Goal: Task Accomplishment & Management: Manage account settings

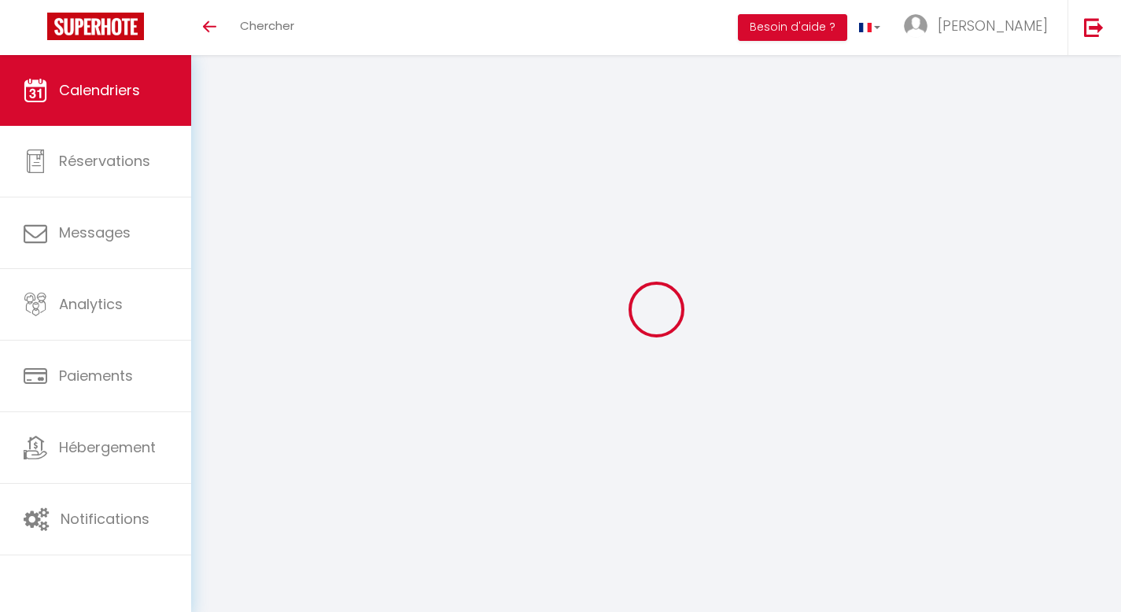
select select
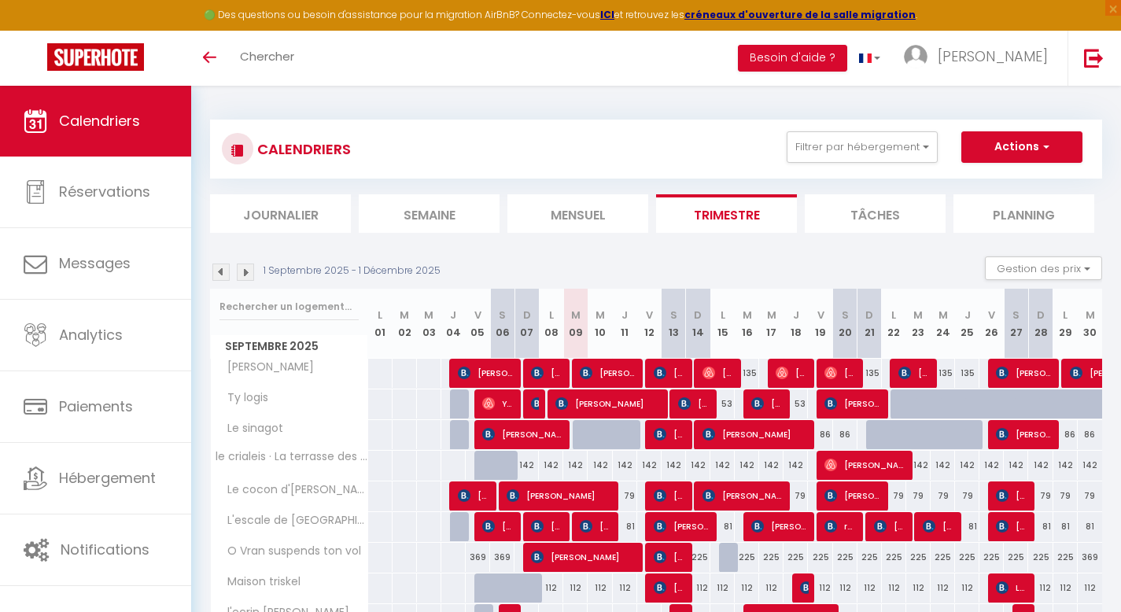
scroll to position [99, 0]
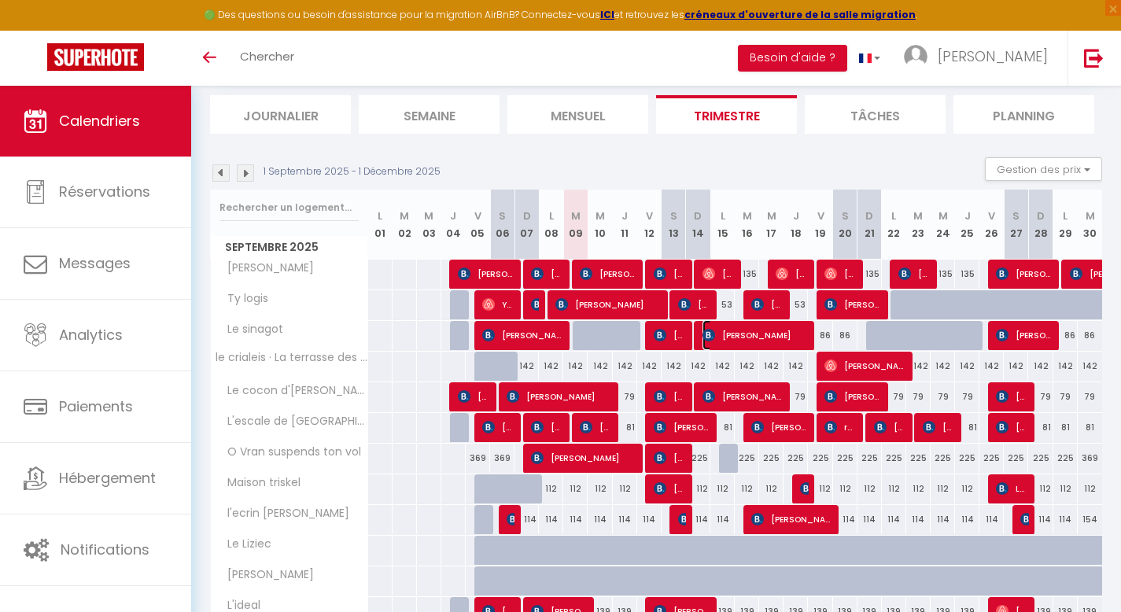
click at [763, 330] on span "[PERSON_NAME]" at bounding box center [755, 335] width 105 height 30
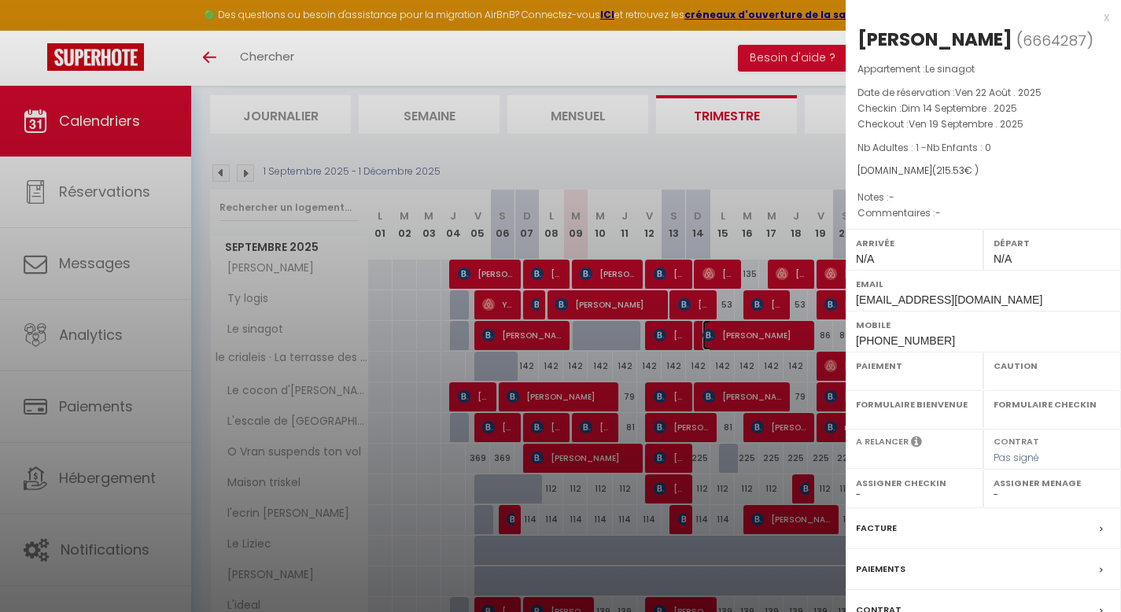
select select "OK"
select select "KO"
select select "0"
select select "1"
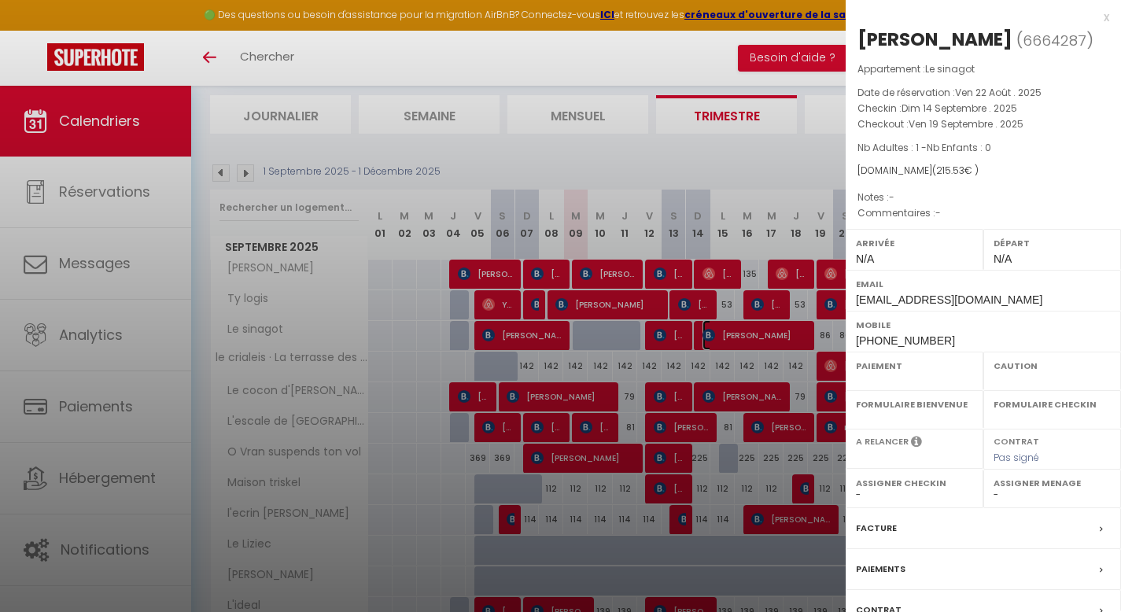
select select
select select "19274"
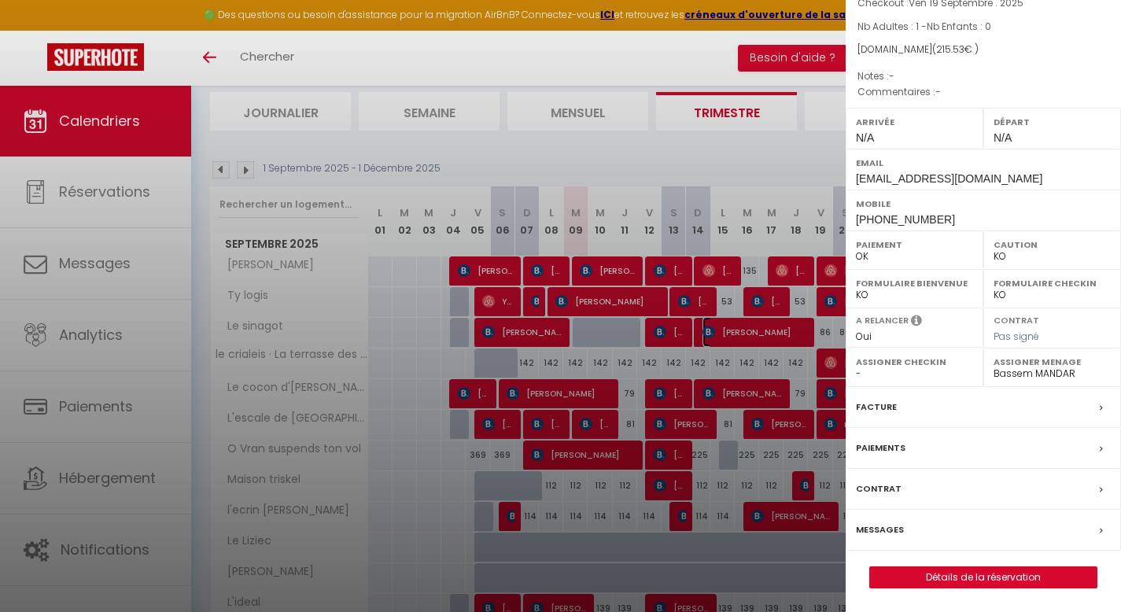
scroll to position [0, 0]
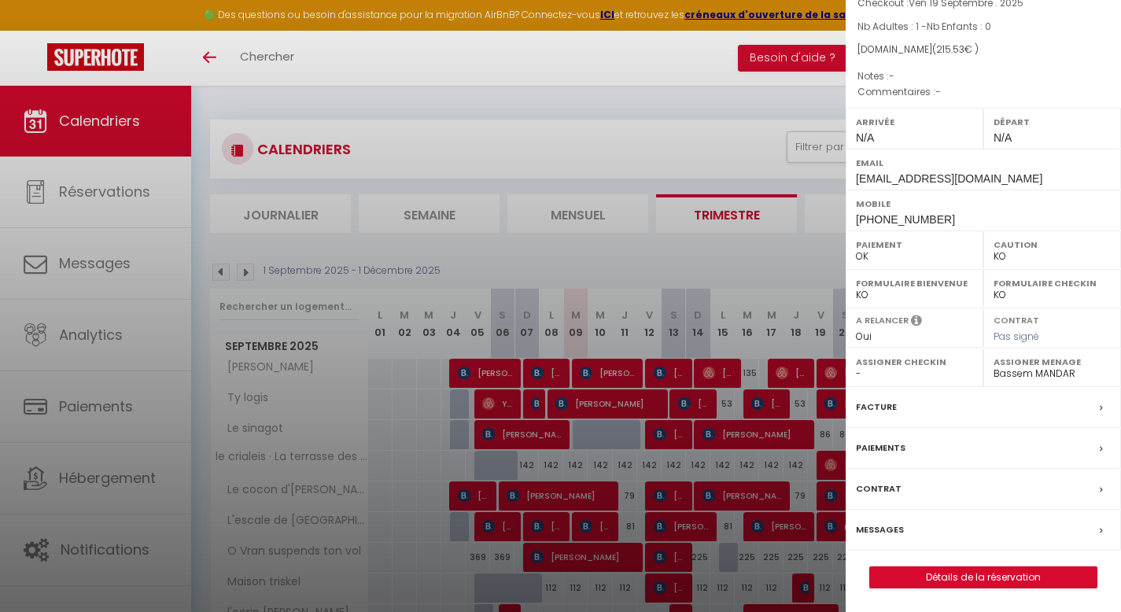
click at [688, 73] on div at bounding box center [560, 306] width 1121 height 612
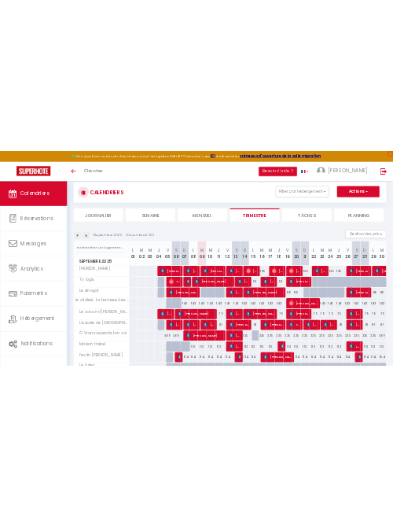
scroll to position [59, 0]
